Goal: Obtain resource: Download file/media

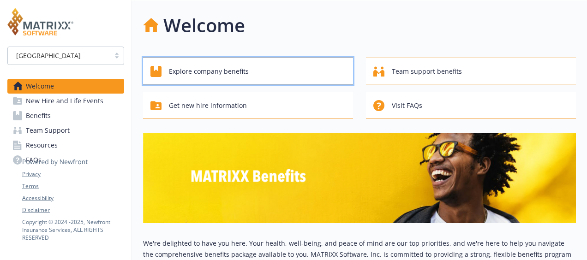
click at [272, 73] on div "Explore company benefits" at bounding box center [250, 72] width 198 height 18
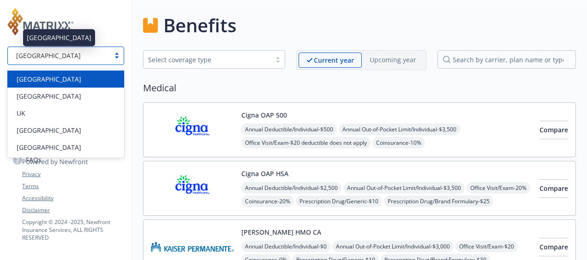
click at [55, 59] on div "[GEOGRAPHIC_DATA]" at bounding box center [58, 56] width 93 height 10
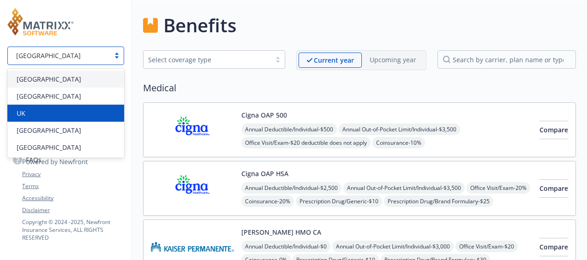
click at [50, 109] on div "UK" at bounding box center [66, 114] width 106 height 10
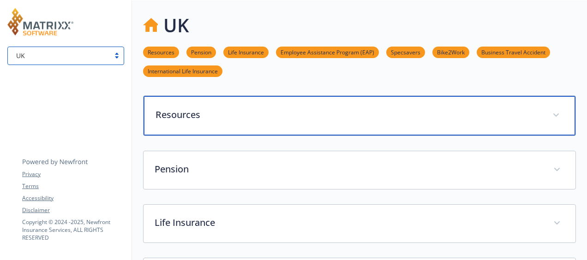
click at [179, 119] on p "Resources" at bounding box center [349, 115] width 386 height 14
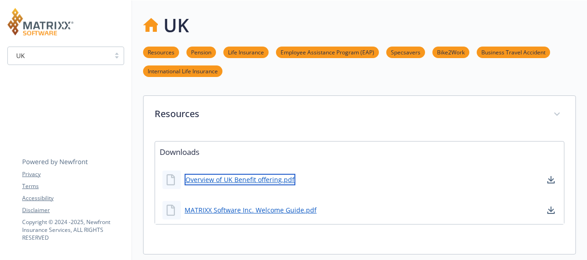
click at [263, 181] on link "Overview of UK Benefit offering.pdf" at bounding box center [240, 180] width 111 height 12
